Goal: Task Accomplishment & Management: Use online tool/utility

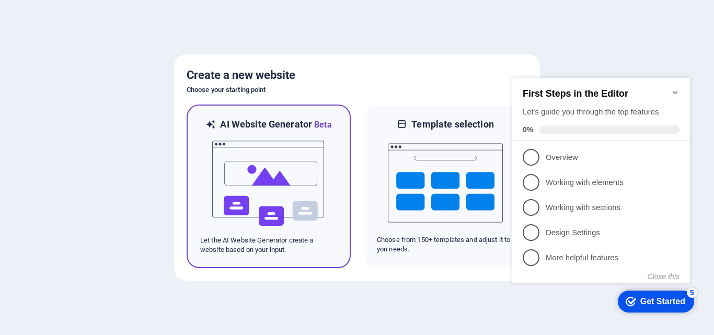
click at [250, 157] on img at bounding box center [268, 183] width 115 height 105
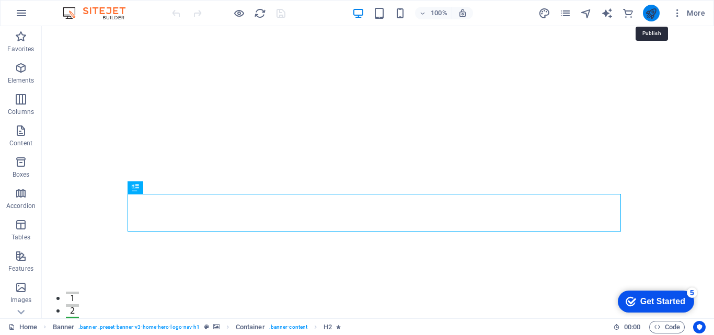
drag, startPoint x: 649, startPoint y: 13, endPoint x: 648, endPoint y: 21, distance: 7.9
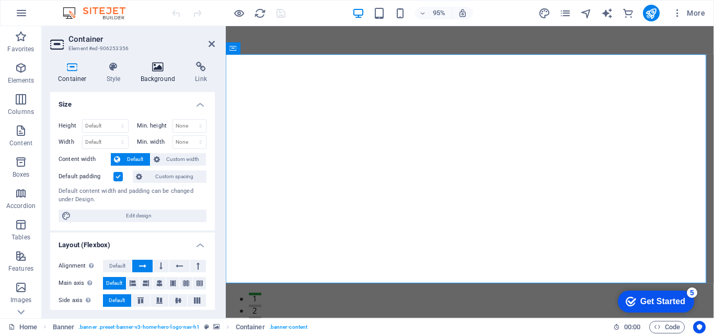
click at [162, 67] on icon at bounding box center [158, 67] width 51 height 10
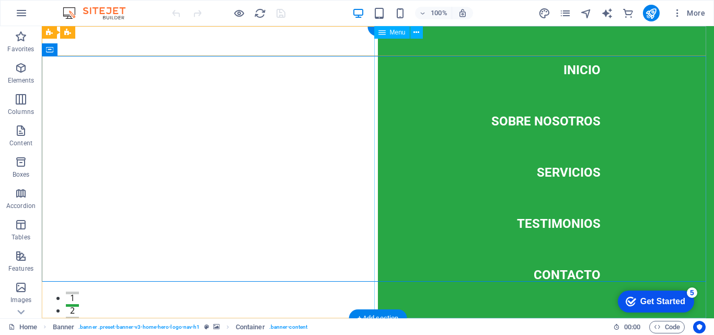
click at [696, 39] on nav "Inicio Sobre Nosotros Servicios Testimonios Contacto" at bounding box center [546, 172] width 336 height 292
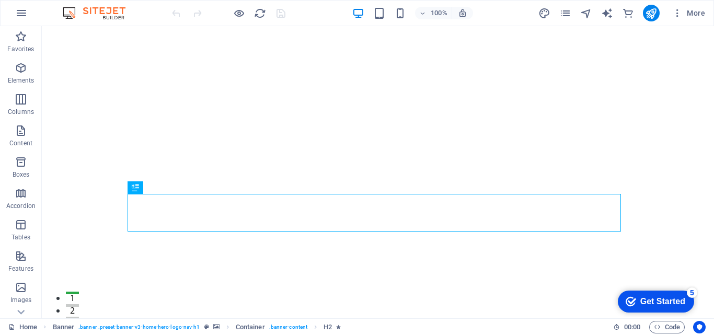
click at [683, 300] on div "Get Started" at bounding box center [663, 301] width 45 height 9
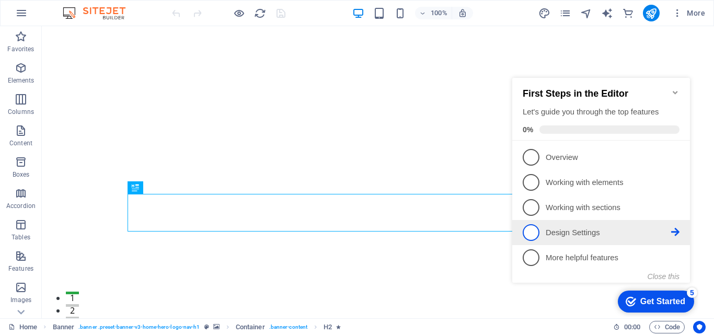
click at [594, 235] on p "Design Settings - incomplete" at bounding box center [609, 232] width 126 height 11
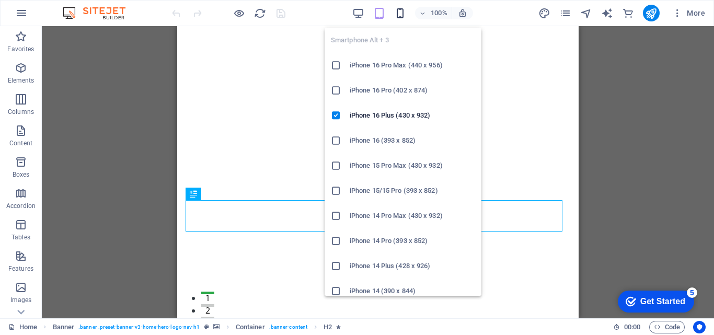
drag, startPoint x: 399, startPoint y: 14, endPoint x: 402, endPoint y: 19, distance: 5.8
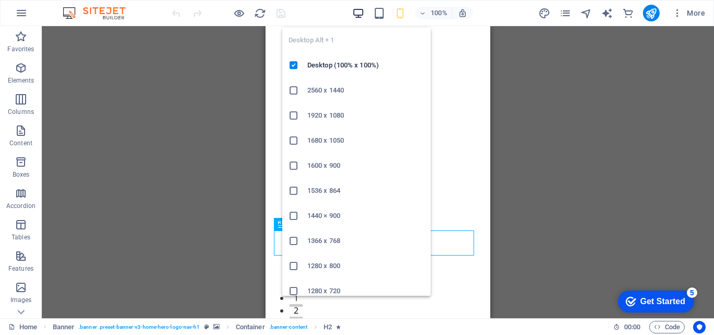
click at [364, 16] on icon "button" at bounding box center [358, 13] width 12 height 12
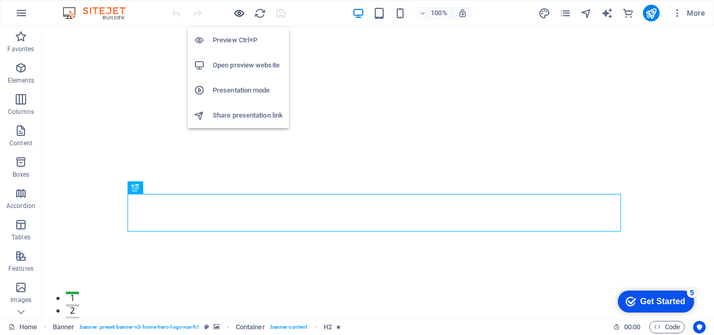
click at [238, 13] on icon "button" at bounding box center [239, 13] width 12 height 12
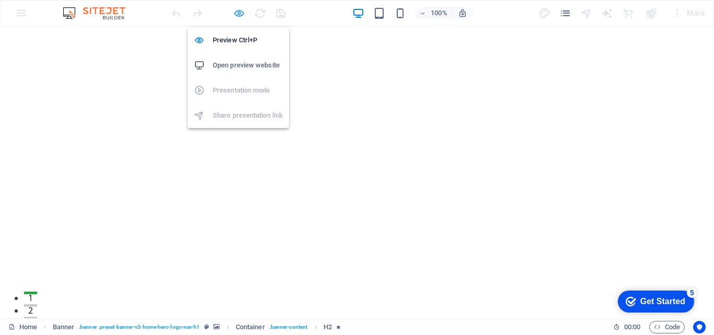
click at [234, 13] on icon "button" at bounding box center [239, 13] width 12 height 12
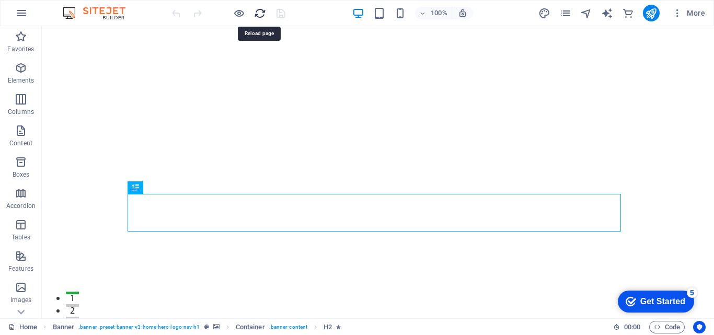
click at [262, 12] on icon "reload" at bounding box center [260, 13] width 12 height 12
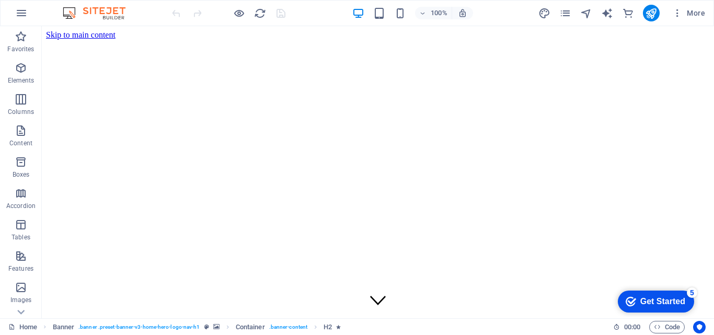
click at [0, 0] on span "More" at bounding box center [0, 0] width 0 height 0
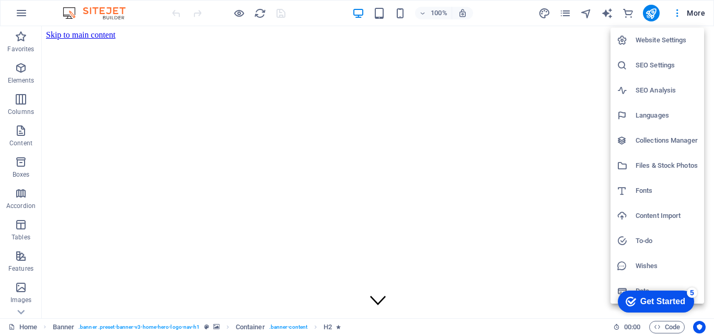
drag, startPoint x: 680, startPoint y: 37, endPoint x: 676, endPoint y: 41, distance: 5.9
click at [680, 37] on h6 "Website Settings" at bounding box center [667, 40] width 62 height 13
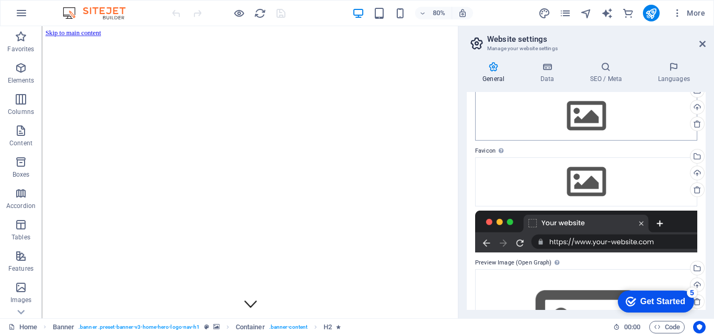
scroll to position [34, 0]
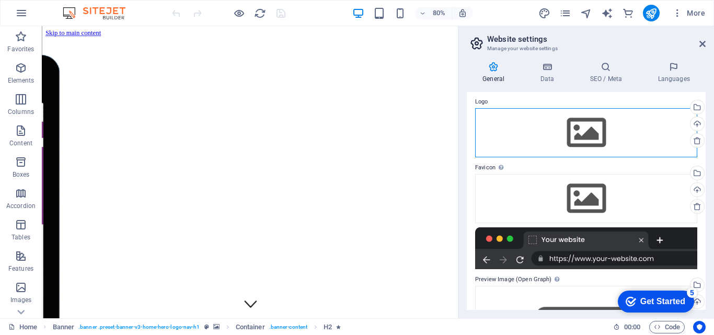
click at [595, 129] on div "Drag files here, click to choose files or select files from Files or our free s…" at bounding box center [586, 132] width 222 height 49
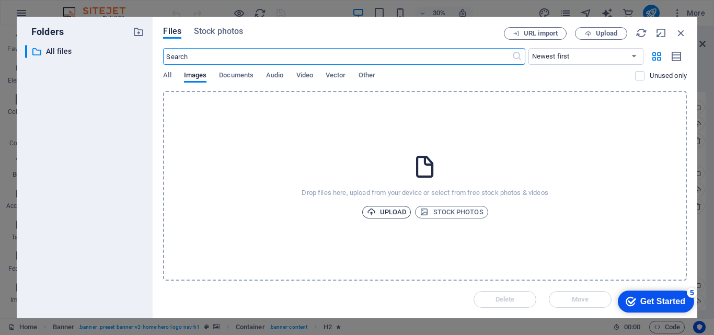
click at [394, 209] on span "Upload" at bounding box center [387, 212] width 40 height 13
